Goal: Transaction & Acquisition: Purchase product/service

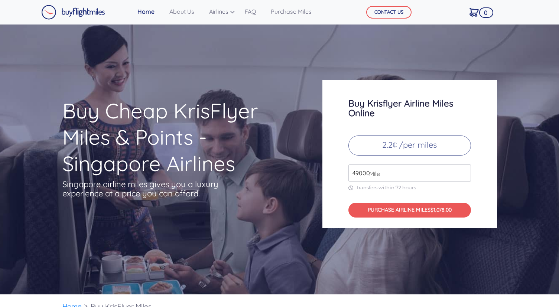
click at [370, 173] on span "Mile" at bounding box center [373, 173] width 14 height 9
click at [463, 176] on input "49000" at bounding box center [409, 173] width 123 height 17
click at [442, 172] on input "49000" at bounding box center [409, 173] width 123 height 17
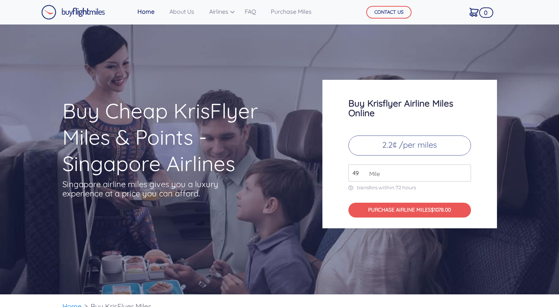
type input "4"
type input "16500"
click at [490, 210] on div "Buy Krisflyer Airline Miles Online 2.2¢ /per miles 16500 Mile transfers within …" at bounding box center [409, 154] width 175 height 149
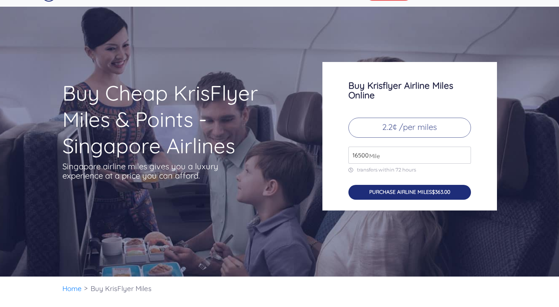
scroll to position [19, 0]
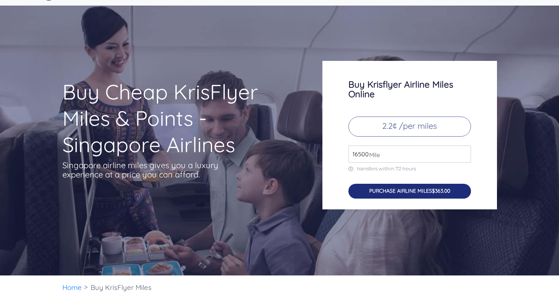
click at [450, 192] on span "$363.00" at bounding box center [441, 191] width 18 height 7
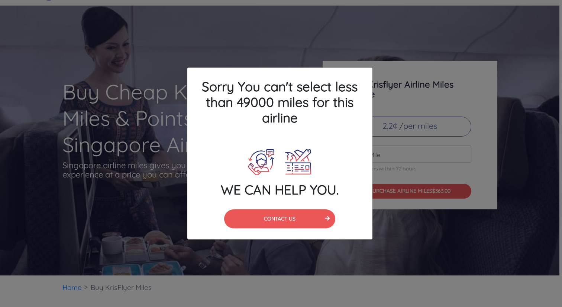
click at [426, 183] on div "Sorry You can't select less than 49000 miles for this airline WE CAN HELP YOU. …" at bounding box center [281, 153] width 562 height 307
